Goal: Information Seeking & Learning: Check status

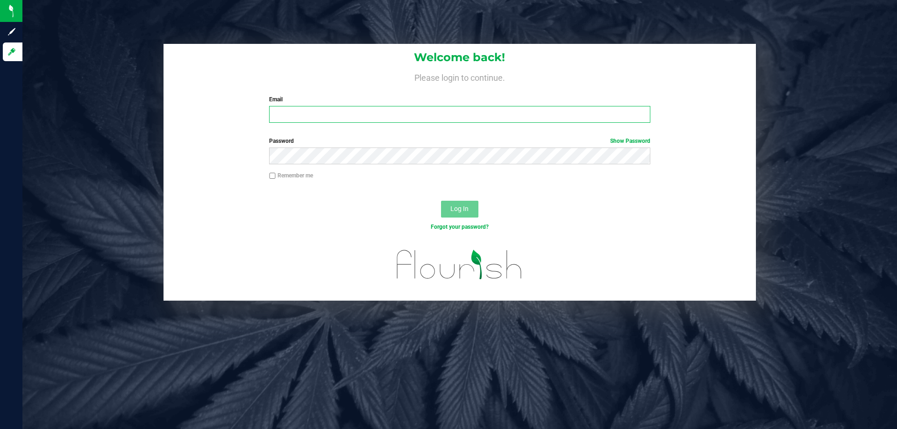
click at [349, 113] on input "Email" at bounding box center [459, 114] width 381 height 17
type input "[EMAIL_ADDRESS][DOMAIN_NAME]"
click at [441, 201] on button "Log In" at bounding box center [459, 209] width 37 height 17
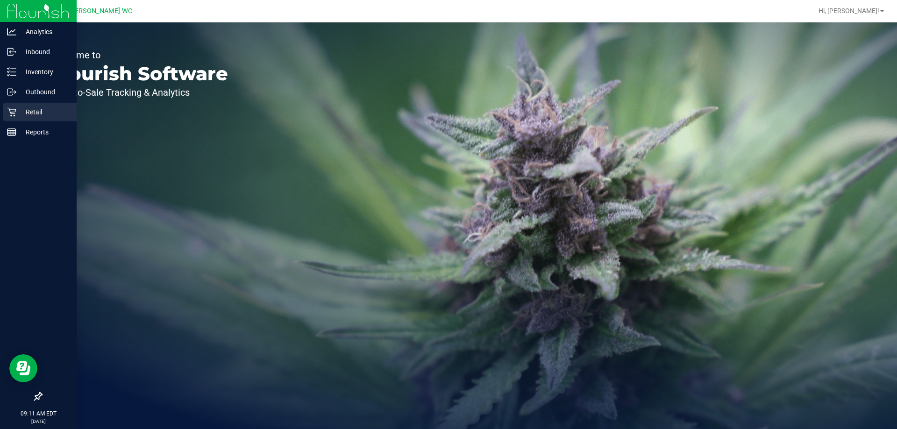
click at [10, 114] on icon at bounding box center [11, 111] width 9 height 9
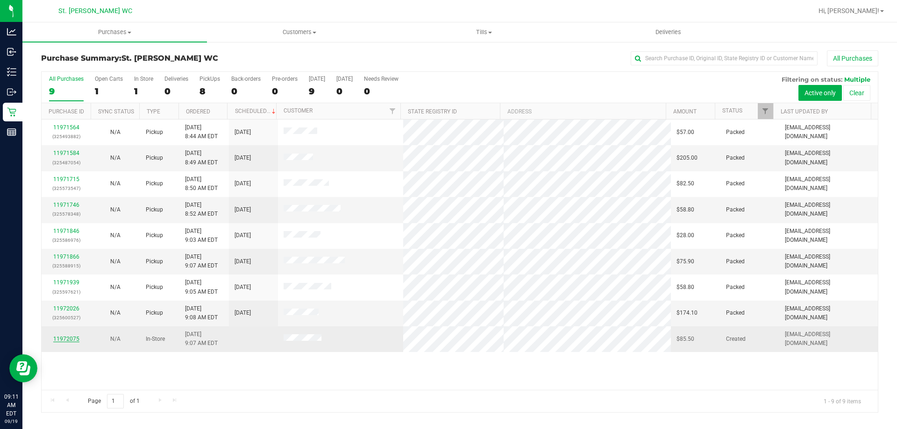
click at [70, 338] on link "11972075" at bounding box center [66, 339] width 26 height 7
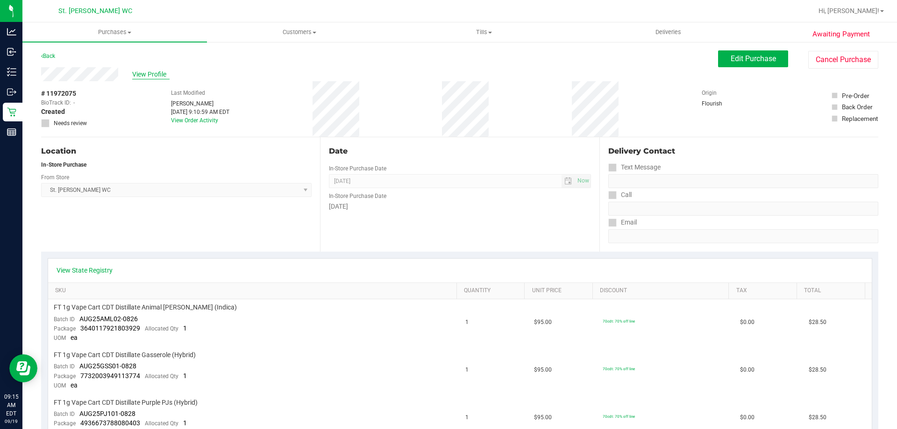
click at [137, 77] on span "View Profile" at bounding box center [150, 75] width 37 height 10
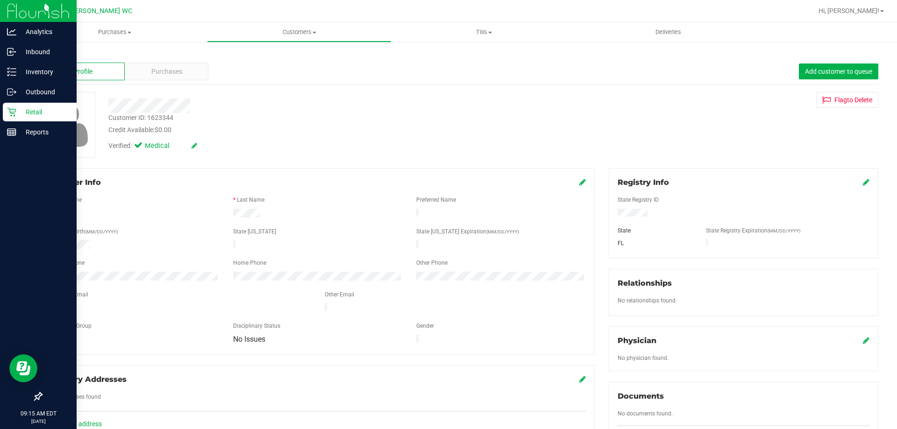
click at [14, 110] on icon at bounding box center [11, 111] width 9 height 9
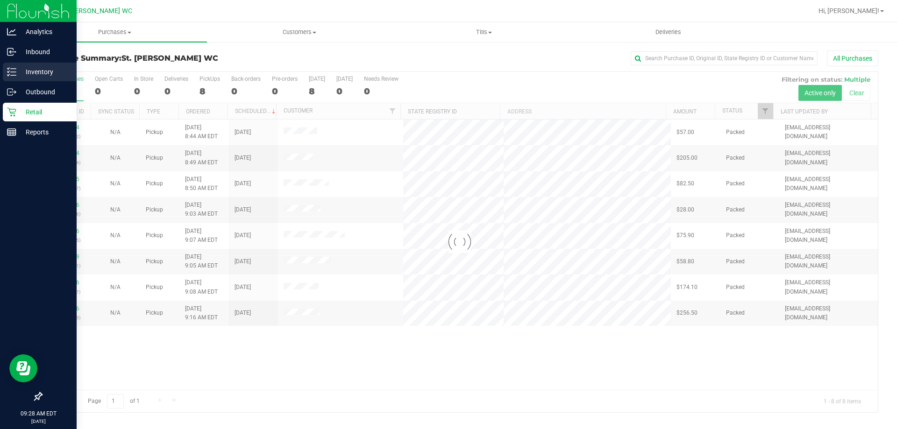
click at [10, 75] on icon at bounding box center [11, 71] width 9 height 9
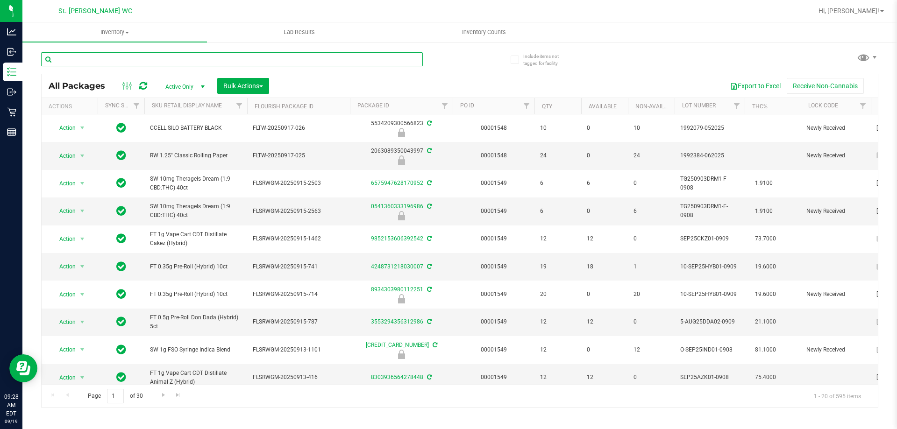
click at [82, 61] on input "text" at bounding box center [232, 59] width 382 height 14
paste input "Yumm Yum"
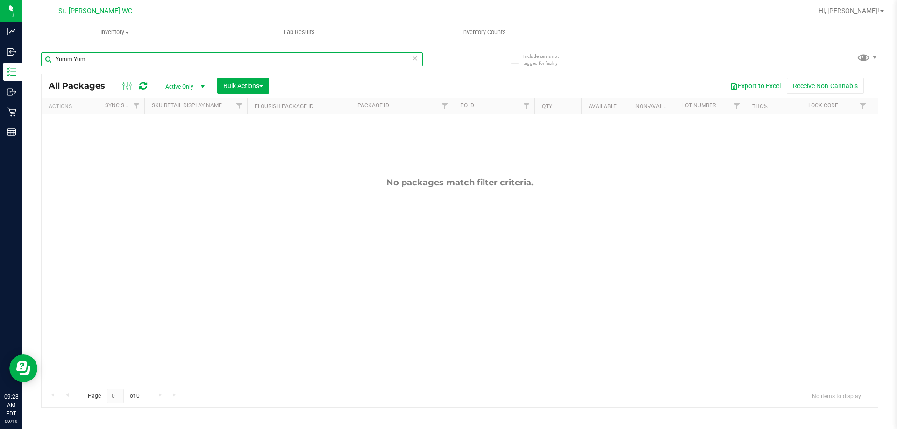
click at [71, 60] on input "Yumm Yum" at bounding box center [232, 59] width 382 height 14
drag, startPoint x: 135, startPoint y: 57, endPoint x: 56, endPoint y: 56, distance: 79.9
click at [56, 56] on input "Yum Yum" at bounding box center [232, 59] width 382 height 14
paste input "Count [PERSON_NAME]"
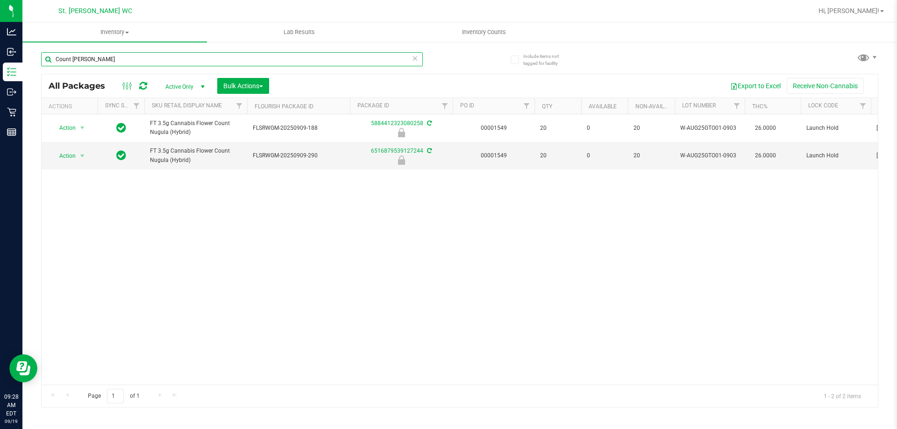
type input "Count [PERSON_NAME]"
